Goal: Transaction & Acquisition: Purchase product/service

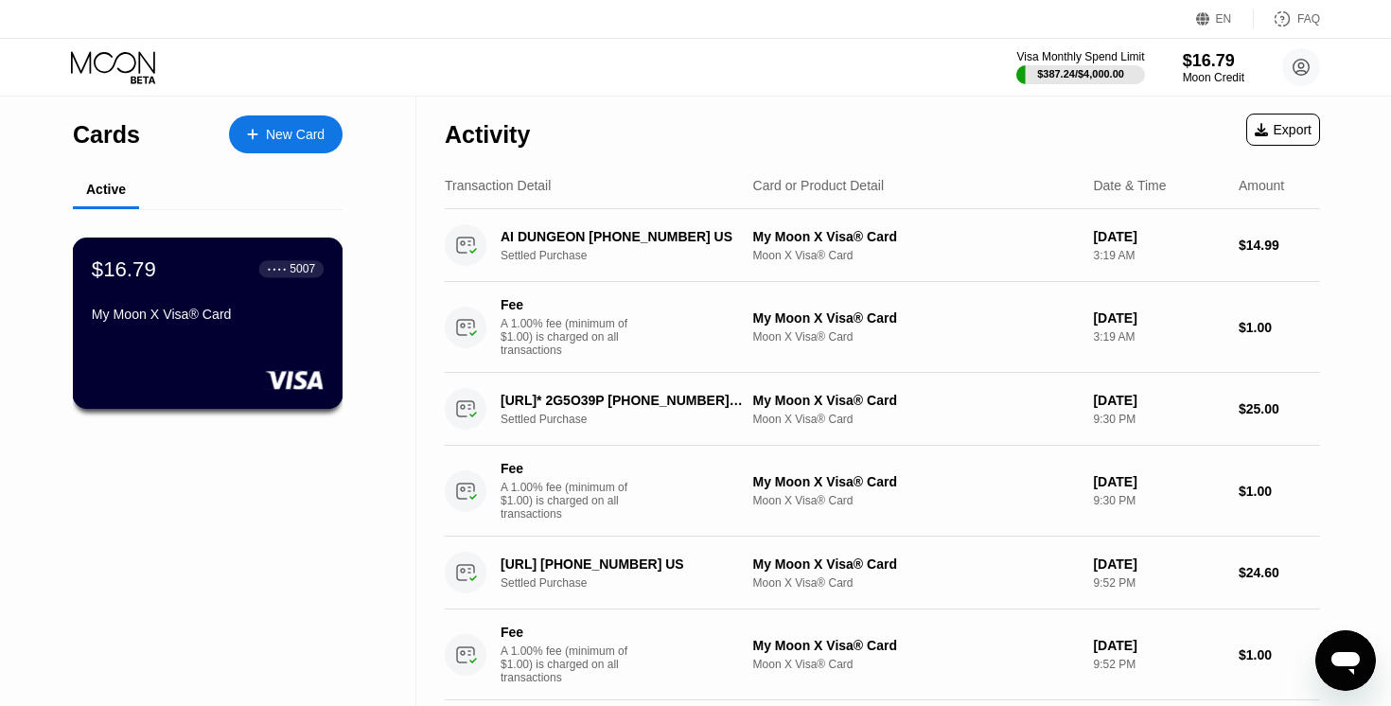
click at [319, 335] on div "$16.79 ● ● ● ● 5007 My Moon X Visa® Card" at bounding box center [208, 323] width 271 height 171
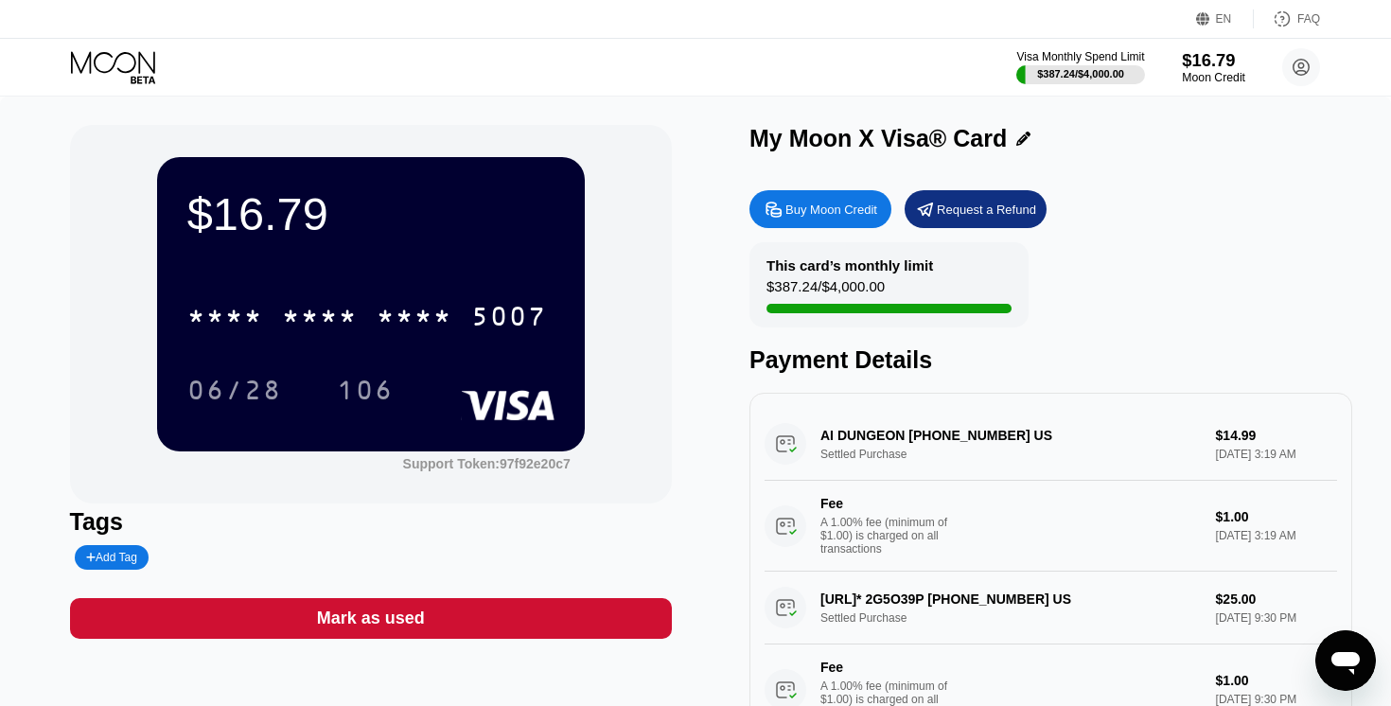
click at [1207, 58] on div "$16.79" at bounding box center [1213, 60] width 63 height 20
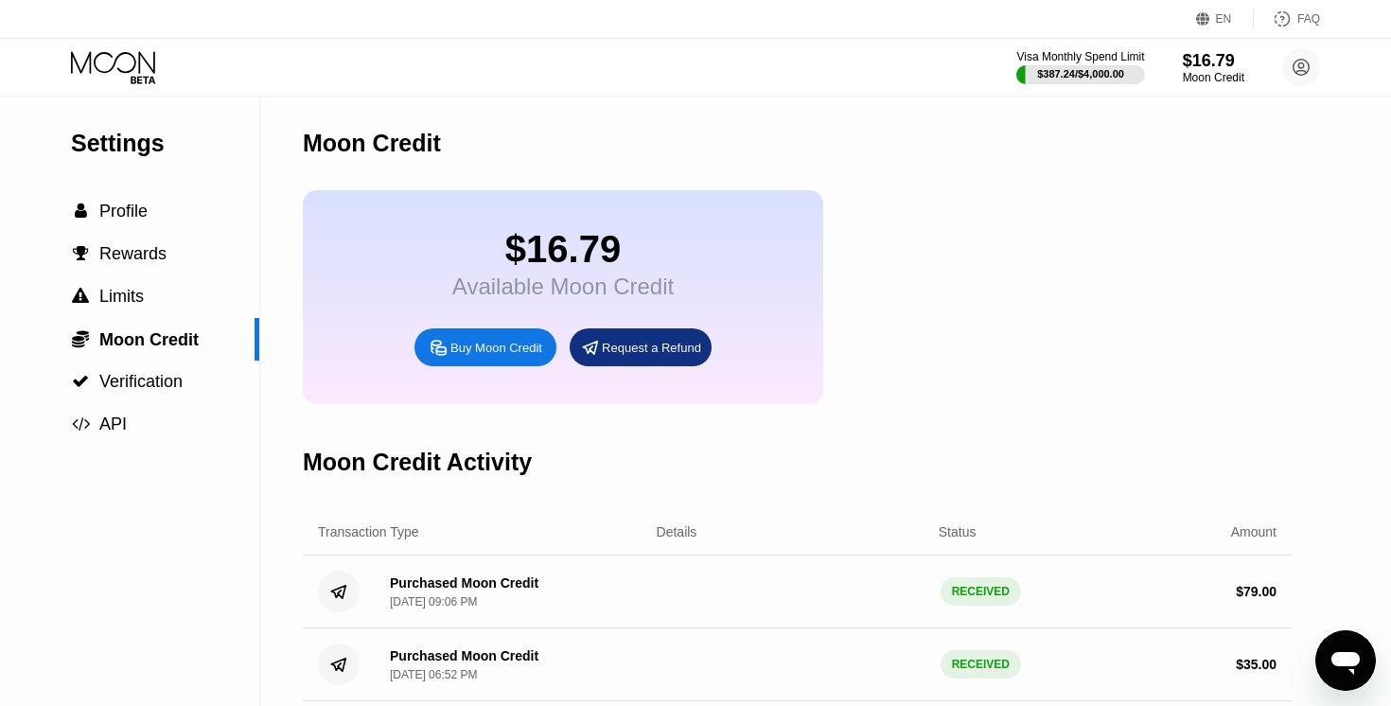
click at [521, 352] on div "Buy Moon Credit" at bounding box center [497, 348] width 92 height 16
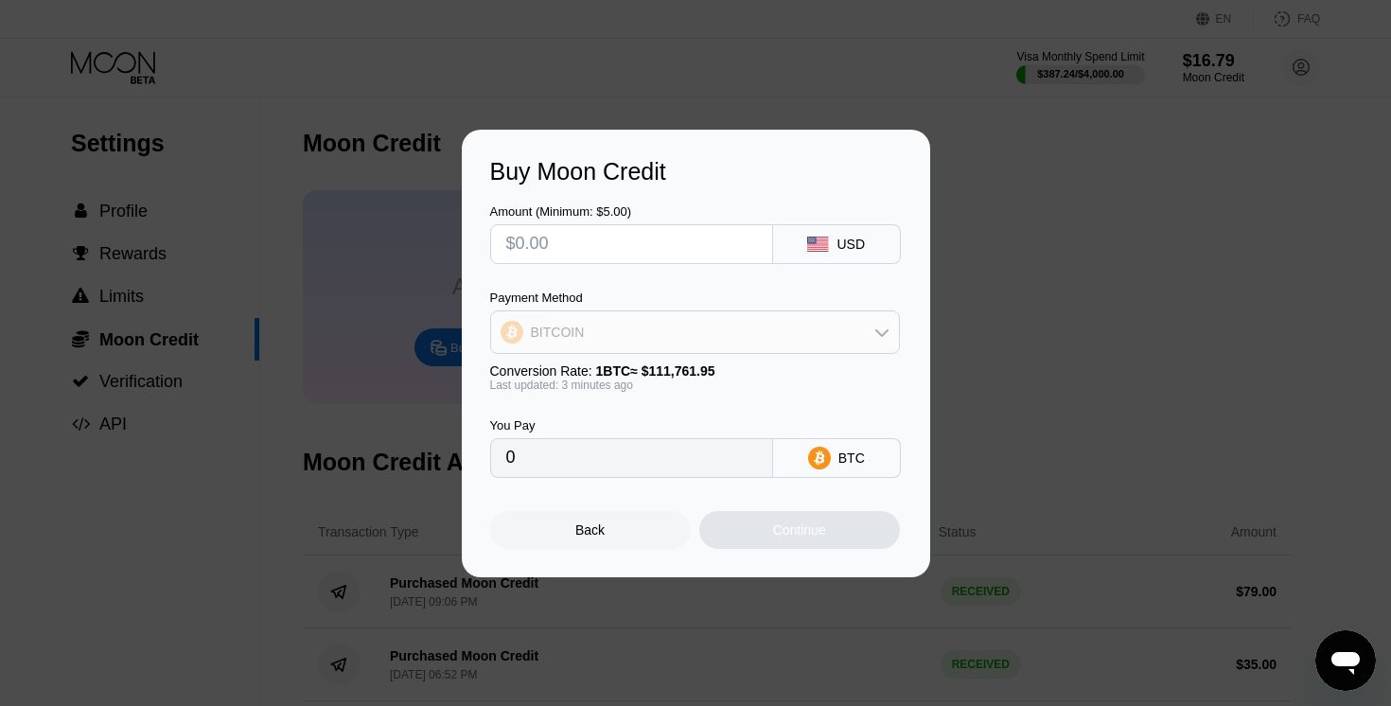
click at [646, 319] on div "BITCOIN" at bounding box center [695, 332] width 408 height 38
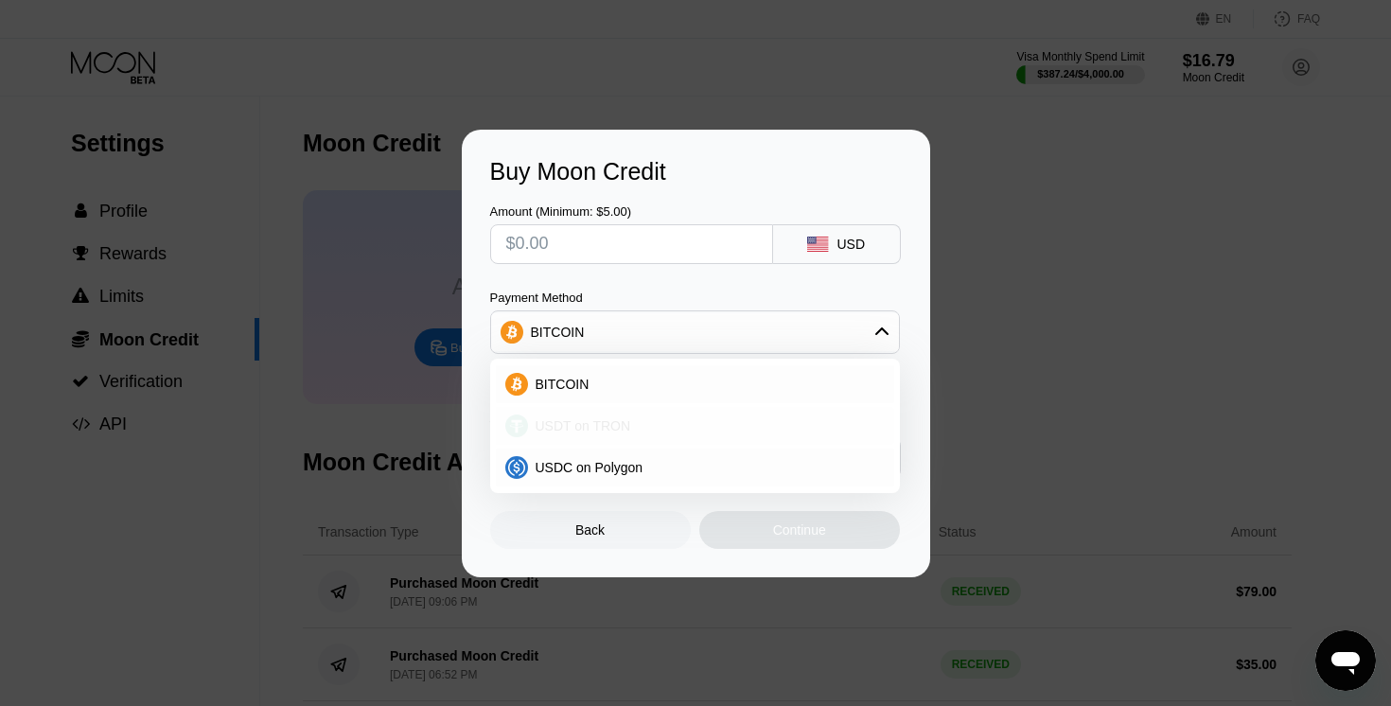
click at [604, 432] on span "USDT on TRON" at bounding box center [584, 425] width 96 height 15
type input "0.00"
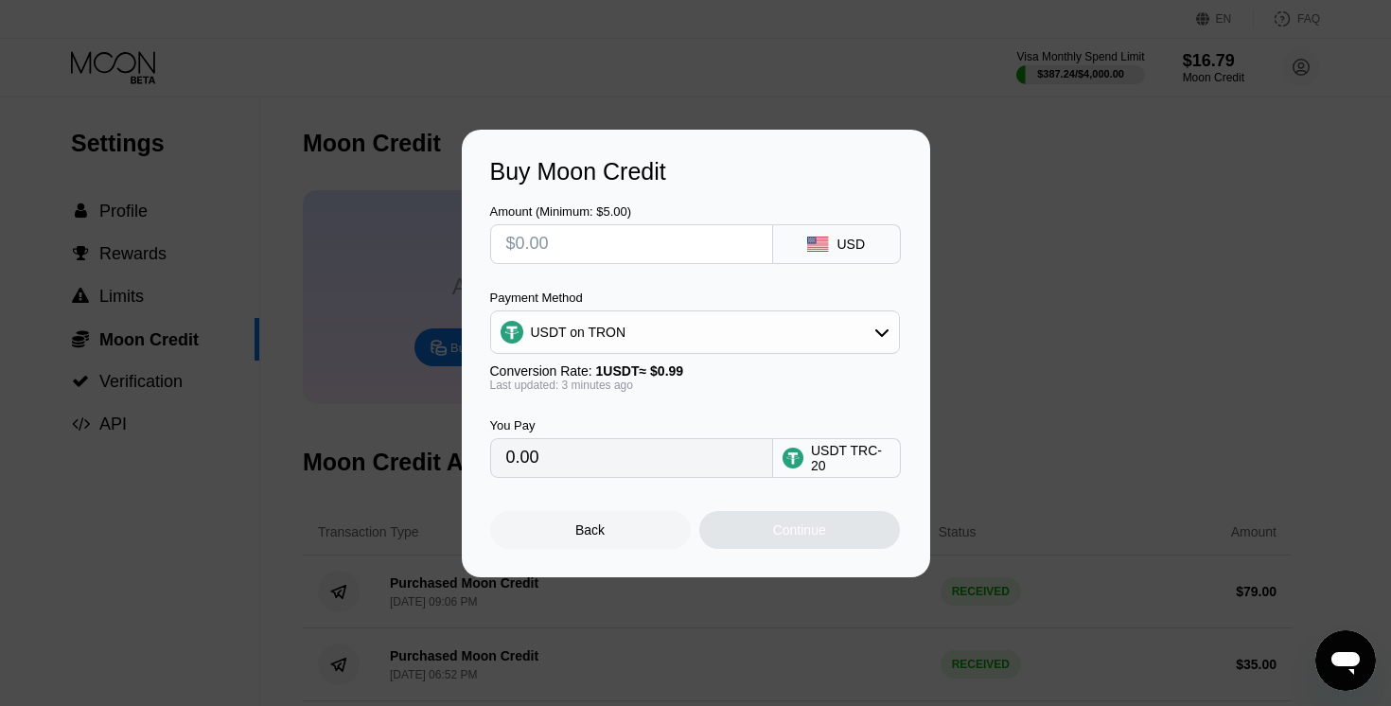
click at [638, 265] on div "Amount (Minimum: $5.00) USD Payment Method USDT on TRON Conversion Rate: 1 USDT…" at bounding box center [696, 332] width 412 height 292
click at [638, 254] on input "text" at bounding box center [631, 244] width 251 height 38
type input "$30"
type input "30.30"
type input "$3"
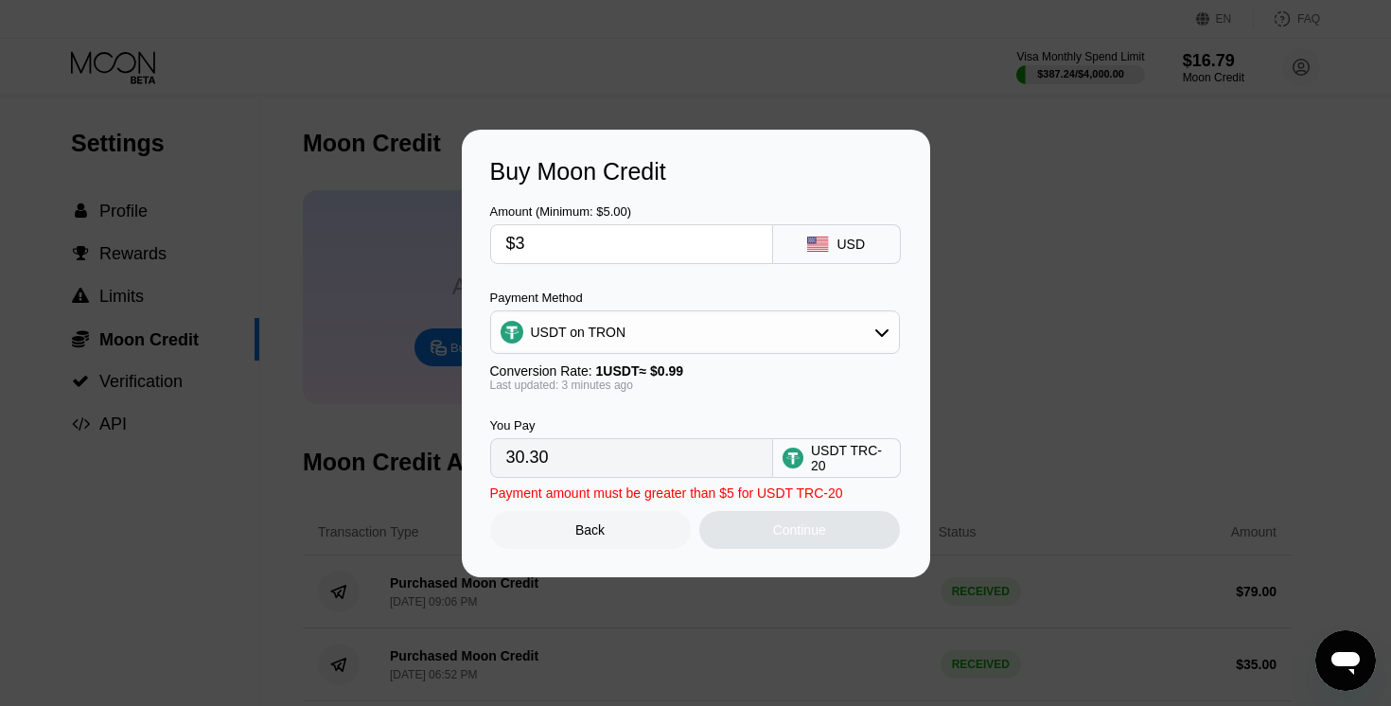
type input "3.03"
type input "0.00"
type input "$3"
type input "3.03"
type input "$30"
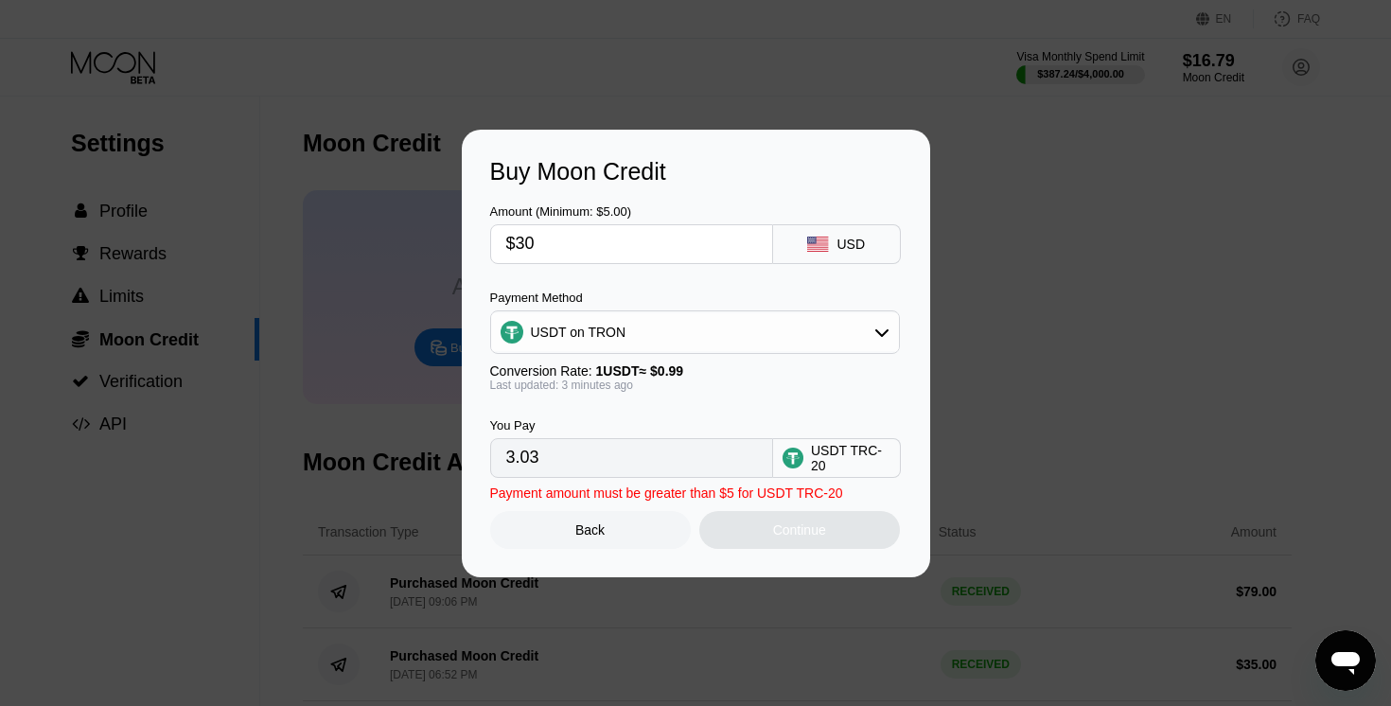
type input "30.30"
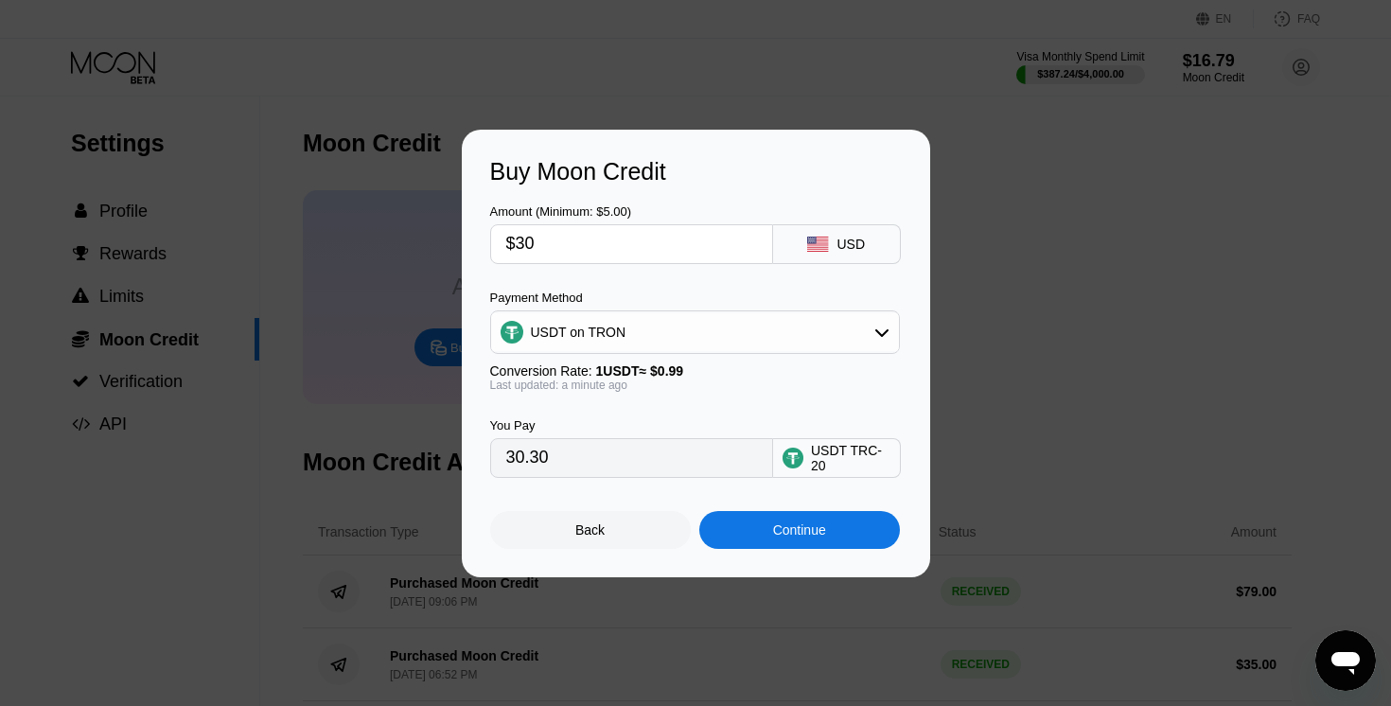
type input "$3"
type input "3.03"
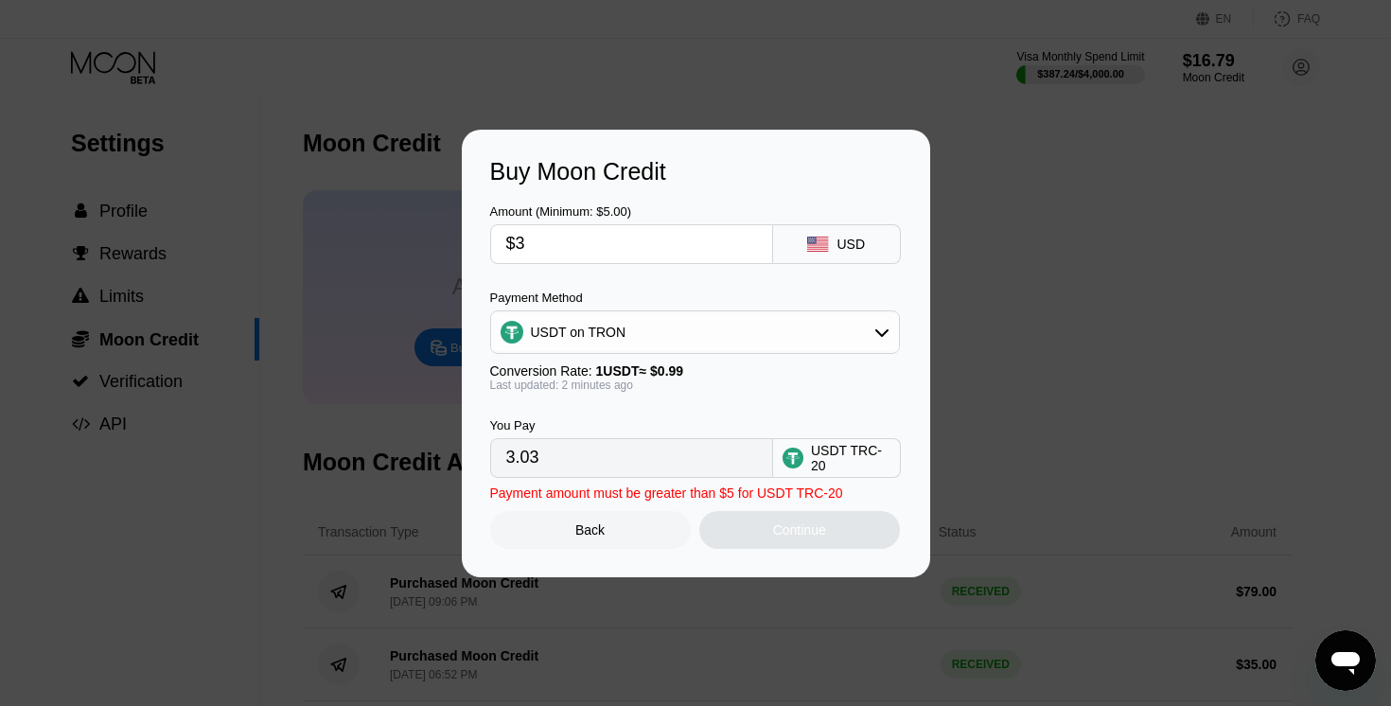
type input "$39"
type input "39.39"
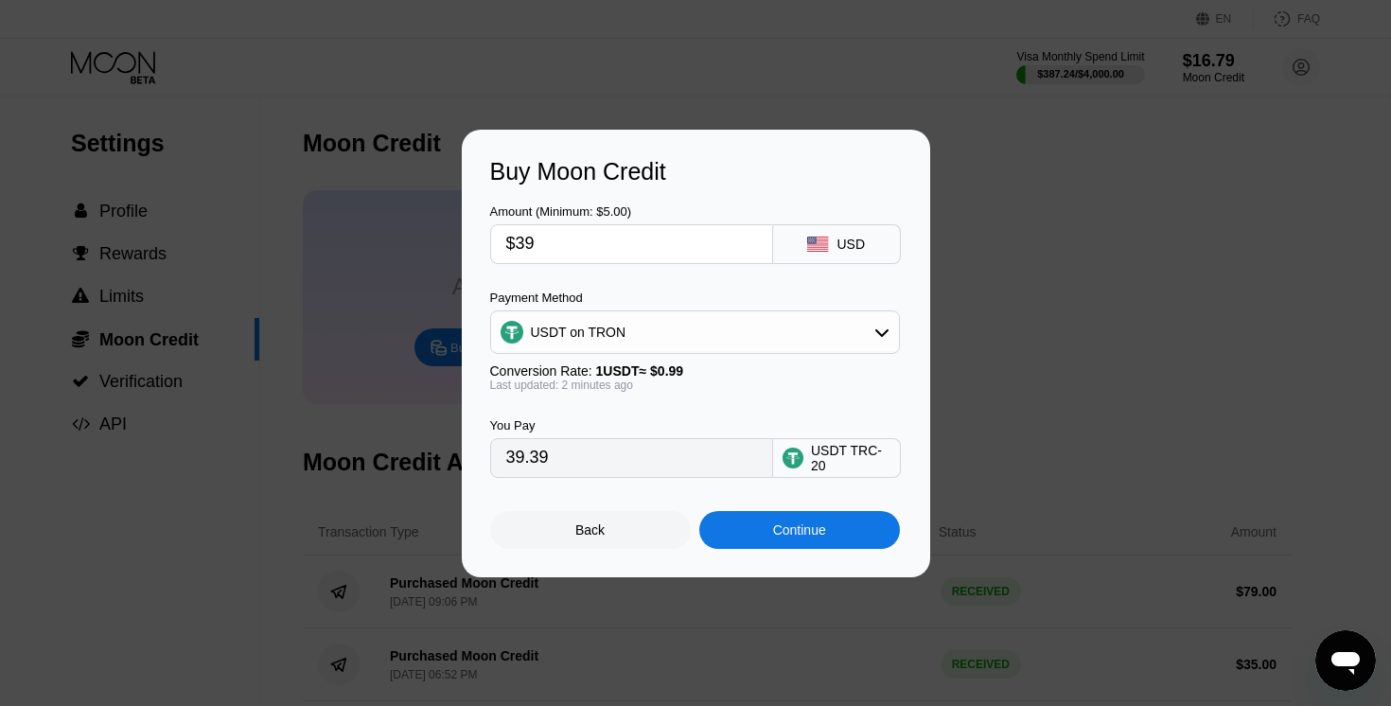
type input "$3"
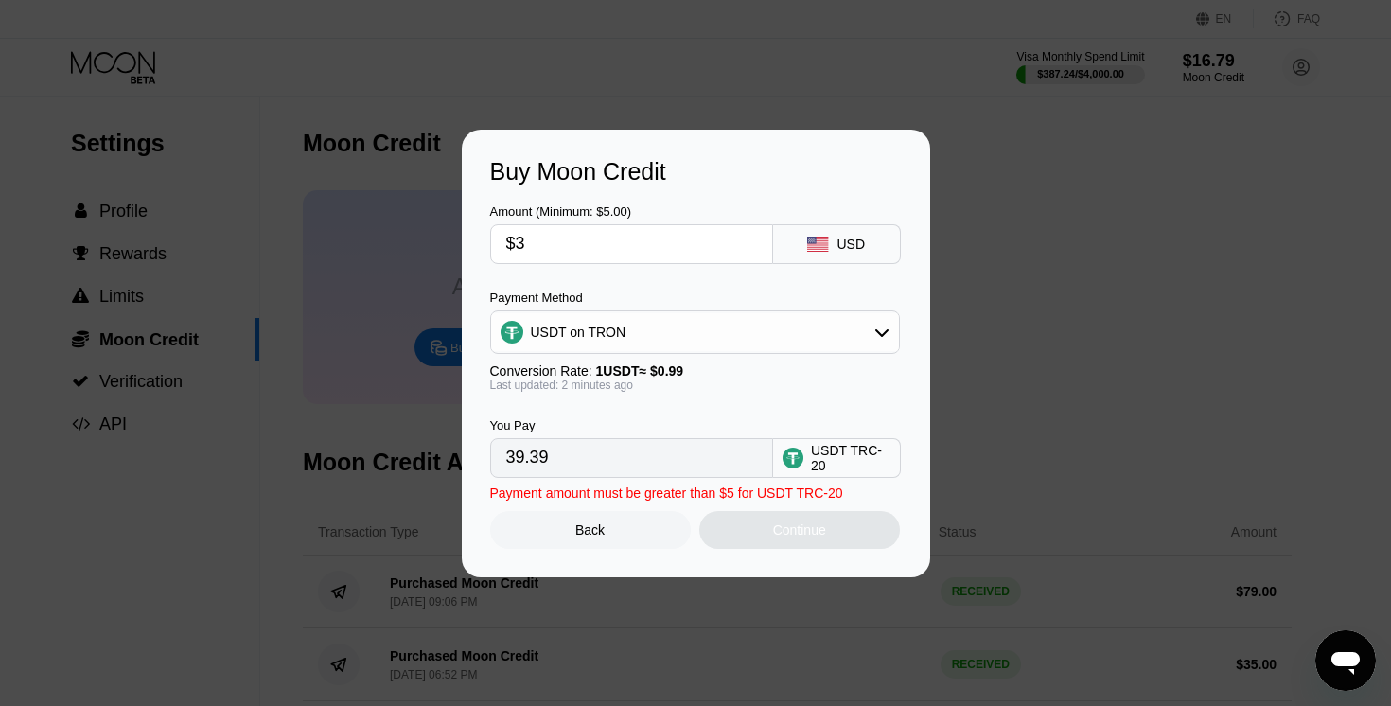
type input "3.03"
type input "0.00"
type input "$2"
type input "2.02"
type input "$29"
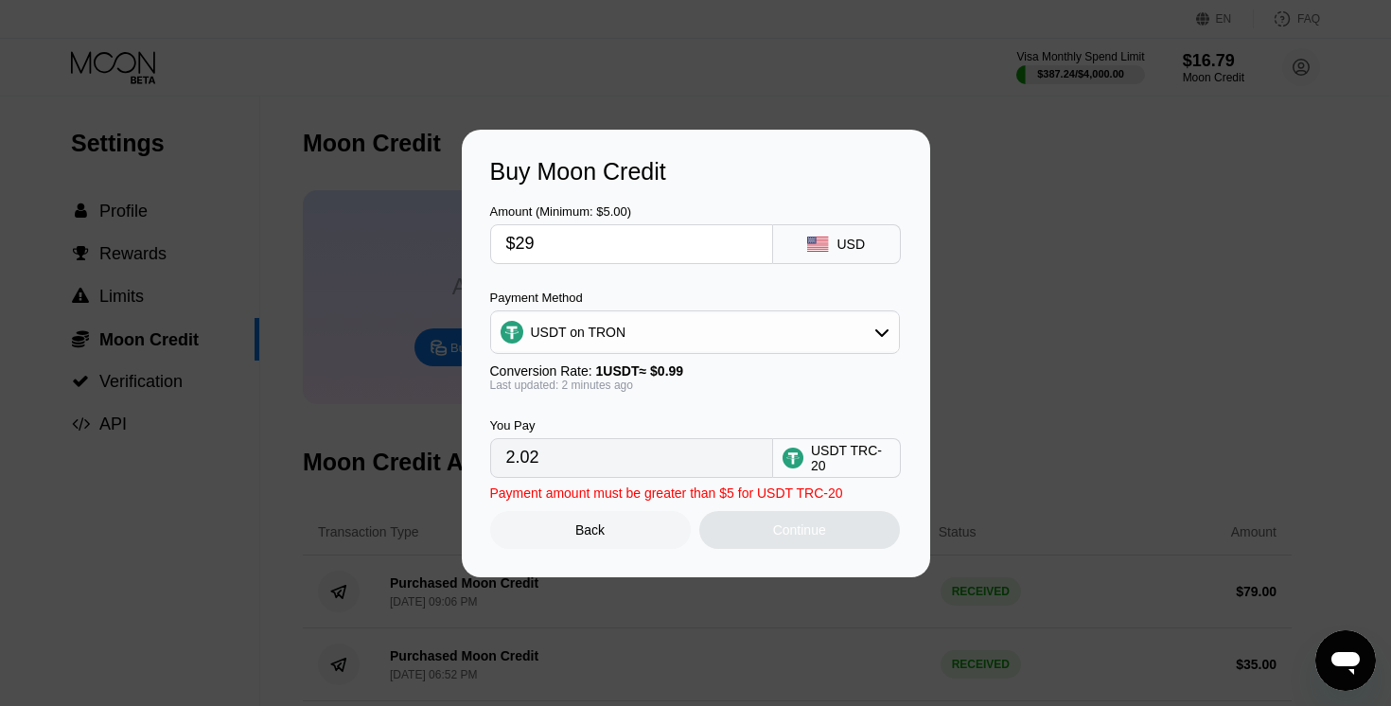
type input "29.29"
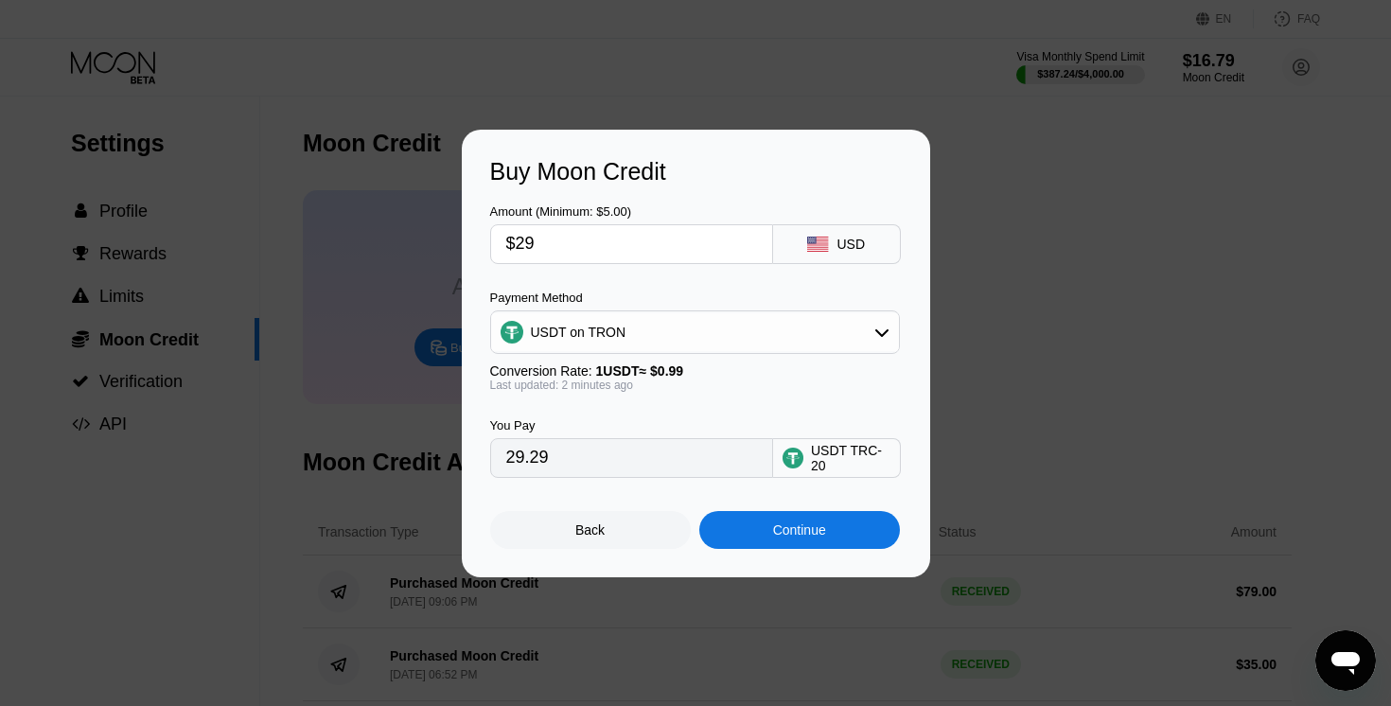
type input "$29"
click at [738, 532] on div "Continue" at bounding box center [799, 530] width 201 height 38
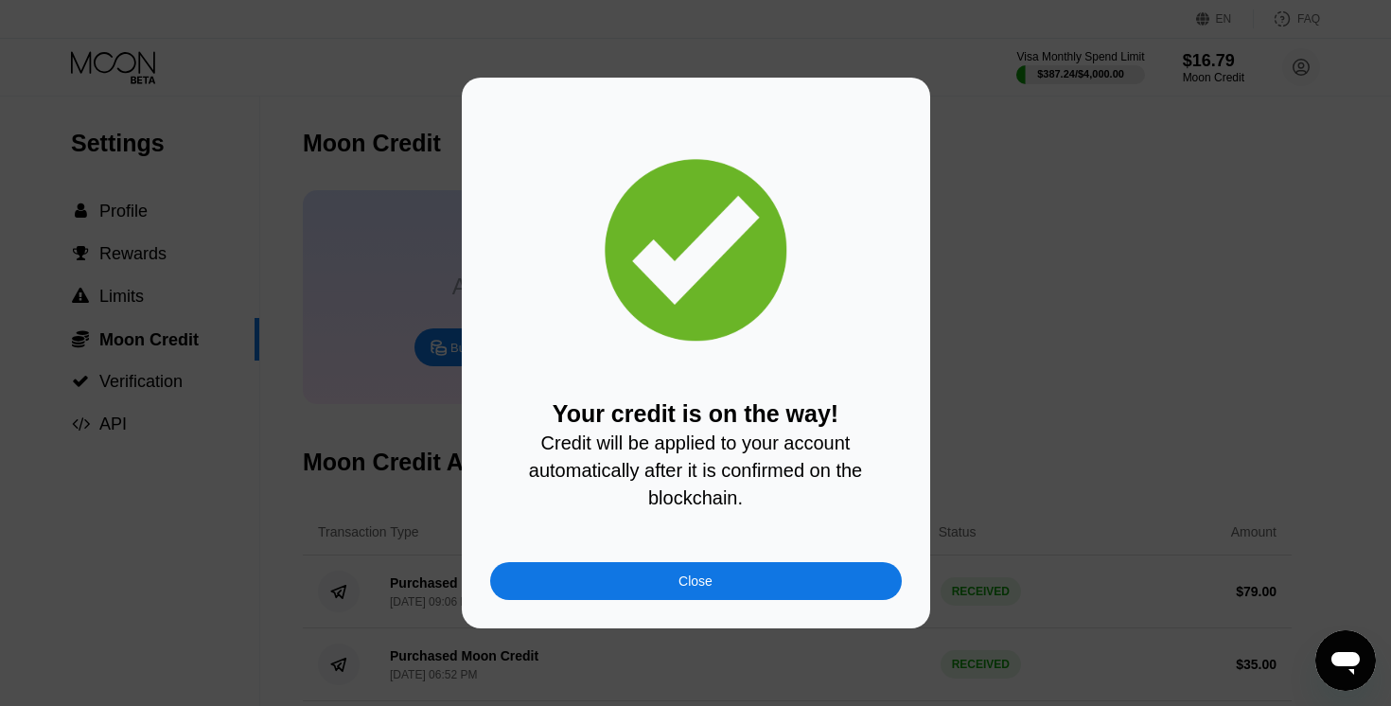
click at [654, 573] on div "Close" at bounding box center [696, 581] width 412 height 38
